Goal: Entertainment & Leisure: Consume media (video, audio)

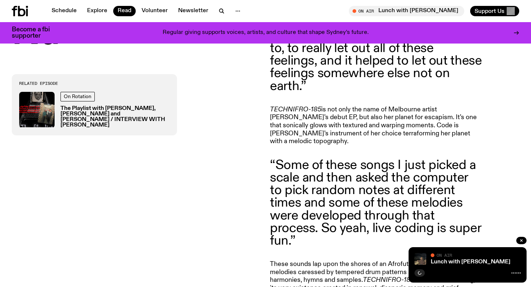
scroll to position [390, 0]
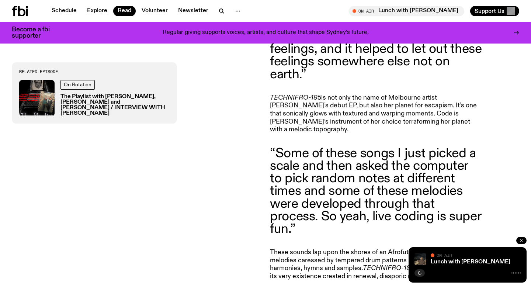
click at [521, 238] on icon "button" at bounding box center [521, 240] width 4 height 4
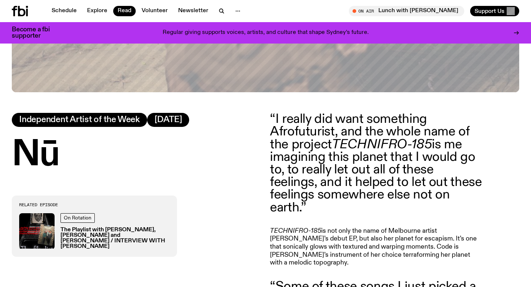
scroll to position [305, 0]
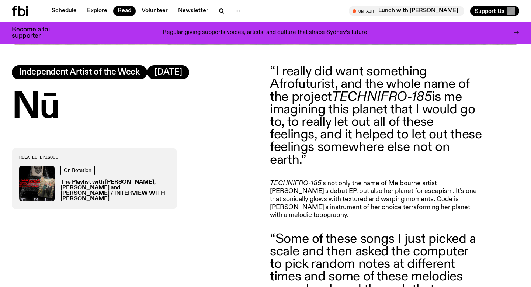
click at [42, 184] on img at bounding box center [36, 182] width 35 height 35
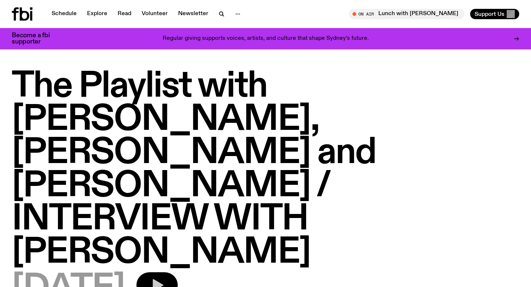
click at [163, 279] on icon "button" at bounding box center [158, 285] width 11 height 12
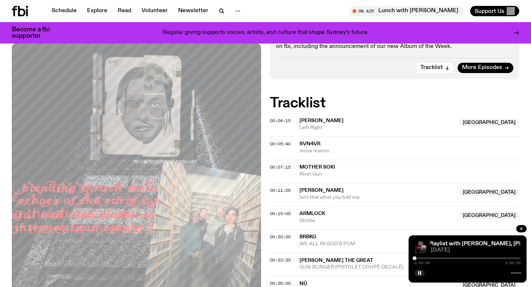
scroll to position [322, 0]
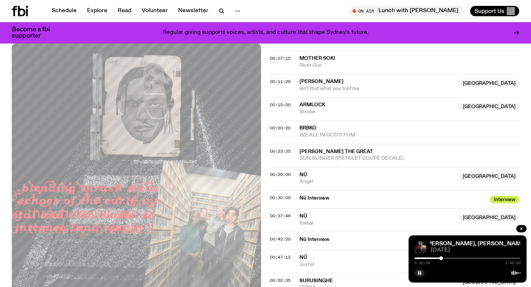
scroll to position [434, 0]
click at [442, 258] on div at bounding box center [442, 258] width 4 height 4
click at [441, 258] on div at bounding box center [442, 258] width 4 height 4
click at [449, 258] on div at bounding box center [467, 257] width 106 height 1
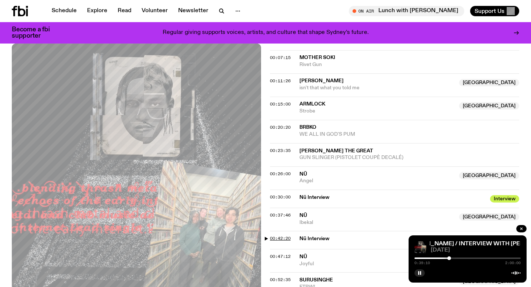
click at [284, 235] on span "00:42:20" at bounding box center [280, 238] width 21 height 6
